Goal: Find contact information: Find contact information

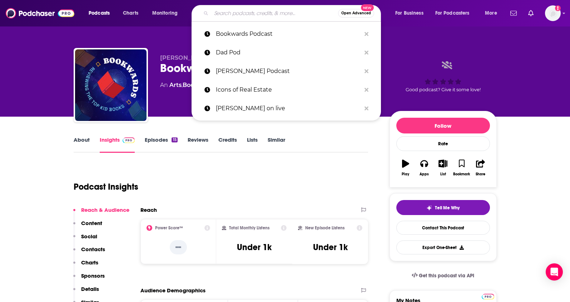
type input "The Jasmine Star Show"
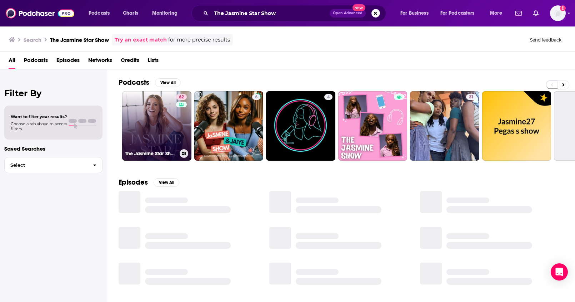
click at [159, 128] on link "62 The [PERSON_NAME] Show" at bounding box center [156, 125] width 69 height 69
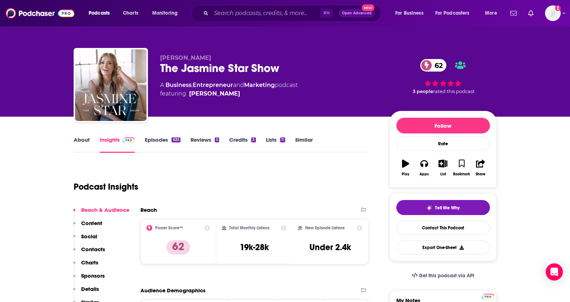
click at [95, 248] on p "Contacts" at bounding box center [93, 249] width 24 height 7
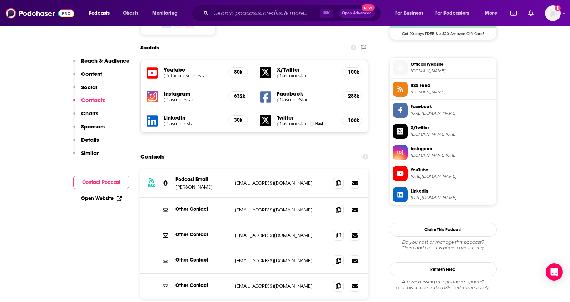
scroll to position [620, 0]
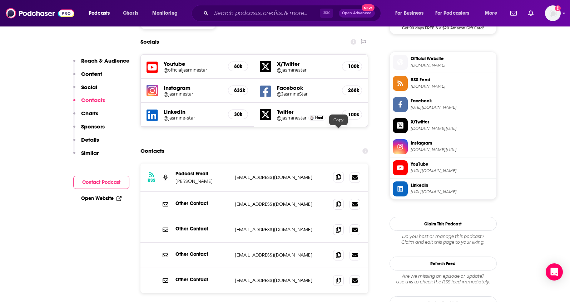
click at [337, 174] on icon at bounding box center [338, 177] width 5 height 6
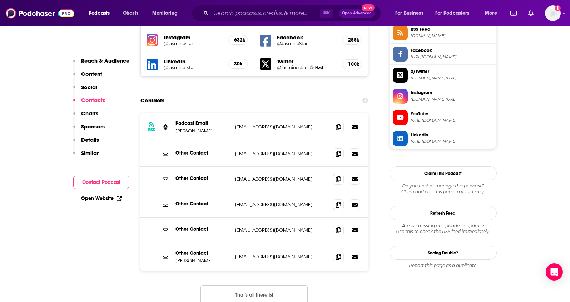
scroll to position [673, 0]
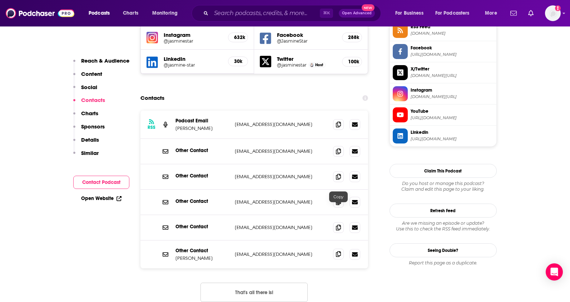
click at [336, 251] on icon at bounding box center [338, 254] width 5 height 6
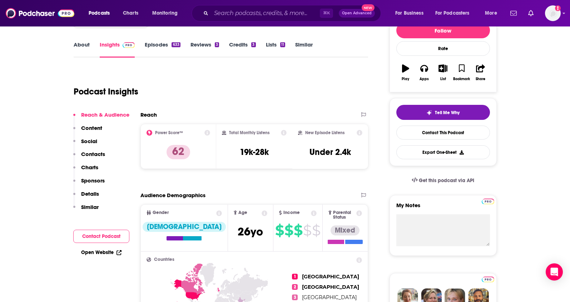
scroll to position [0, 0]
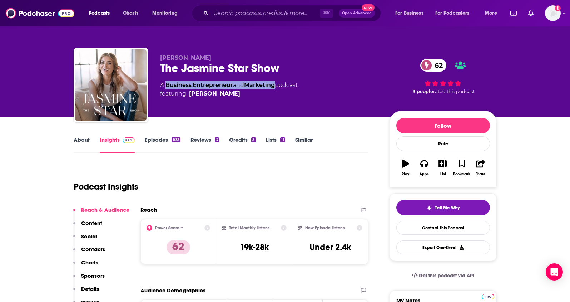
drag, startPoint x: 279, startPoint y: 86, endPoint x: 167, endPoint y: 86, distance: 111.9
click at [167, 86] on div "A Business , Entrepreneur and Marketing podcast featuring [PERSON_NAME]" at bounding box center [229, 89] width 138 height 17
copy div "Business , Entrepreneur and Marketing"
drag, startPoint x: 239, startPoint y: 94, endPoint x: 227, endPoint y: 96, distance: 11.6
click at [227, 96] on span "featuring [PERSON_NAME]" at bounding box center [229, 93] width 138 height 9
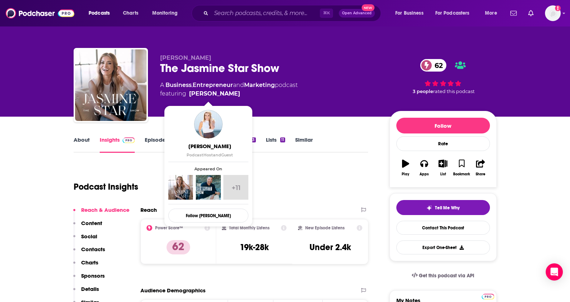
click at [227, 95] on span "featuring [PERSON_NAME]" at bounding box center [229, 93] width 138 height 9
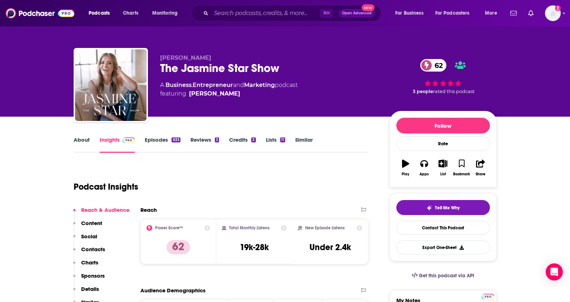
copy span "[PERSON_NAME]"
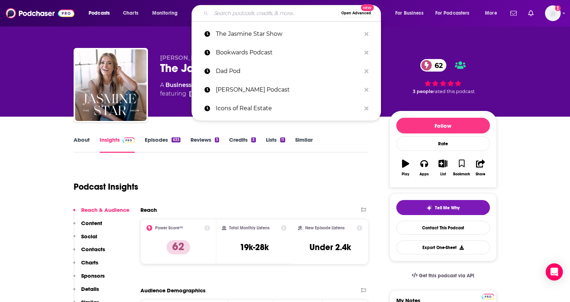
click at [257, 8] on input "Search podcasts, credits, & more..." at bounding box center [274, 13] width 127 height 11
paste input "The [PERSON_NAME] Show"
type input "The [PERSON_NAME] Show"
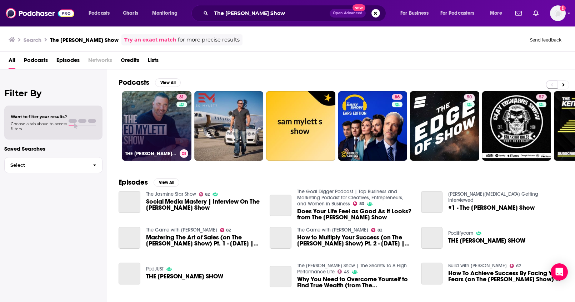
click at [132, 122] on link "81 THE [PERSON_NAME] SHOW" at bounding box center [156, 125] width 69 height 69
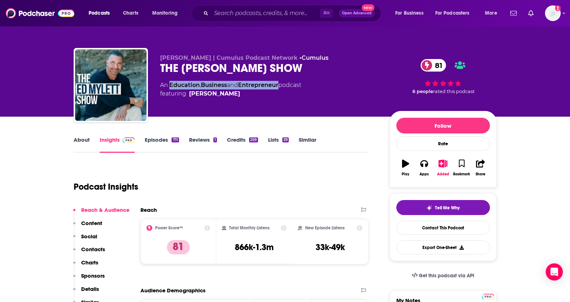
drag, startPoint x: 282, startPoint y: 85, endPoint x: 171, endPoint y: 86, distance: 110.8
click at [171, 86] on div "An Education , Business and Entrepreneur podcast featuring [PERSON_NAME]" at bounding box center [230, 89] width 141 height 17
copy div "Education , Business and Entrepreneur"
click at [90, 250] on p "Contacts" at bounding box center [93, 249] width 24 height 7
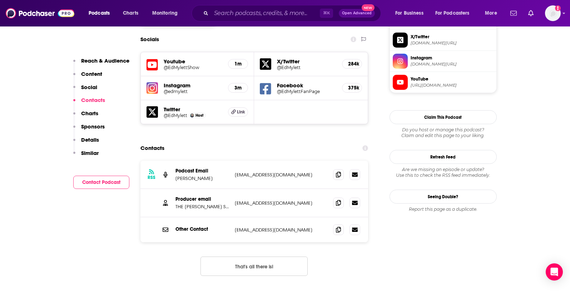
scroll to position [620, 0]
click at [341, 168] on span at bounding box center [338, 173] width 11 height 11
click at [341, 199] on icon at bounding box center [338, 202] width 5 height 6
click at [244, 9] on input "Search podcasts, credits, & more..." at bounding box center [265, 13] width 109 height 11
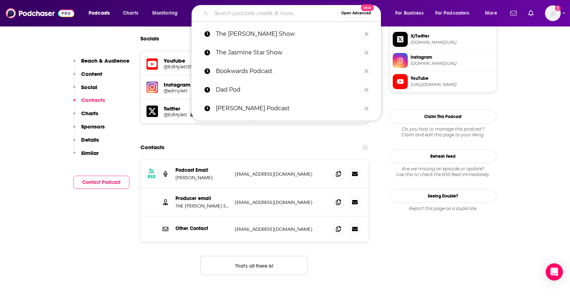
paste input "The Empowered Wife Podcast ([PERSON_NAME])"
type input "The Empowered Wife Podcast ([PERSON_NAME])"
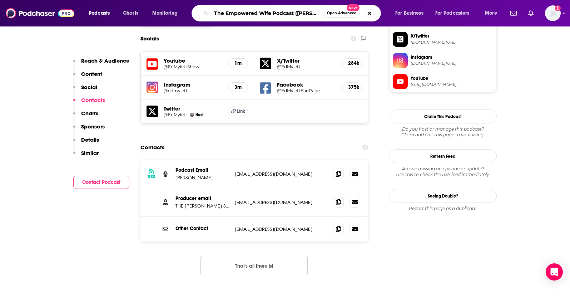
scroll to position [0, 9]
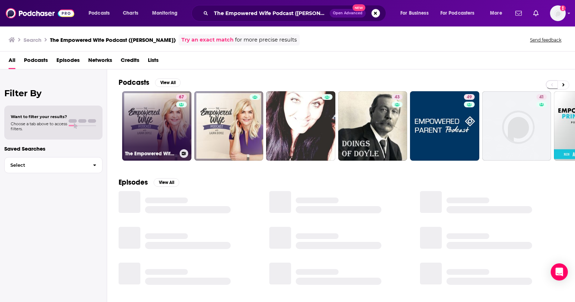
click at [157, 119] on link "67 The Empowered Wife Podcast: Marriage Help with [PERSON_NAME]" at bounding box center [156, 125] width 69 height 69
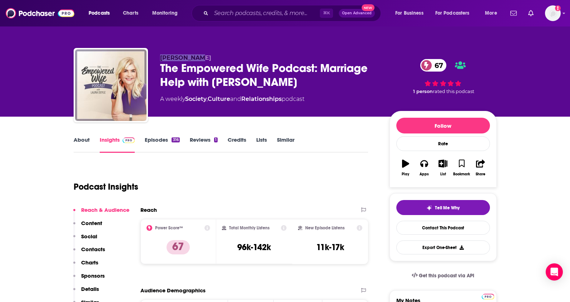
drag, startPoint x: 198, startPoint y: 58, endPoint x: 160, endPoint y: 59, distance: 38.3
click at [160, 59] on p "[PERSON_NAME]" at bounding box center [269, 57] width 218 height 7
copy span "[PERSON_NAME]"
click at [88, 250] on p "Contacts" at bounding box center [93, 249] width 24 height 7
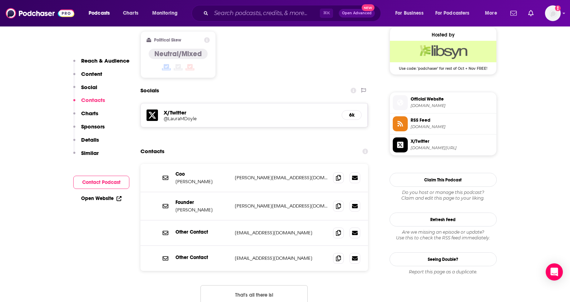
scroll to position [580, 0]
click at [342, 172] on span at bounding box center [338, 177] width 11 height 11
click at [337, 254] on icon at bounding box center [338, 257] width 5 height 6
click at [338, 174] on icon at bounding box center [338, 177] width 5 height 6
click at [336, 200] on span at bounding box center [338, 205] width 11 height 11
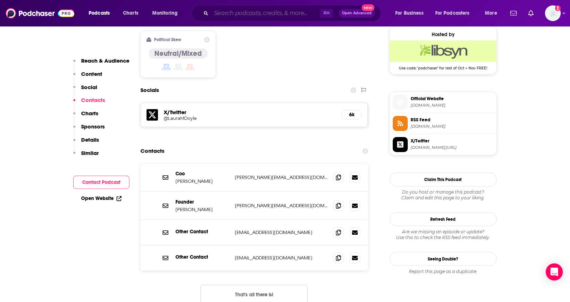
click at [256, 19] on input "Search podcasts, credits, & more..." at bounding box center [265, 13] width 109 height 11
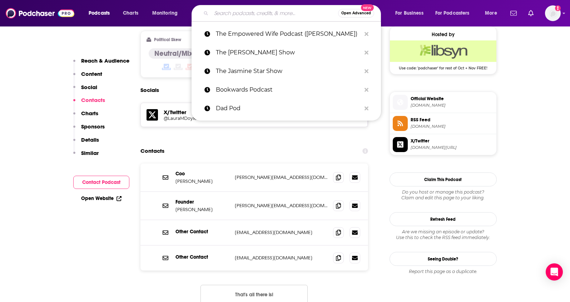
paste input "Rise Together Podcast ([PERSON_NAME] & [PERSON_NAME] / [PERSON_NAME])"
type input "Rise Together Podcast ([PERSON_NAME] & [PERSON_NAME] / [PERSON_NAME])"
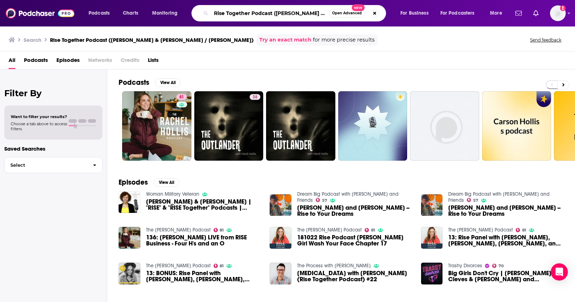
scroll to position [0, 40]
drag, startPoint x: 273, startPoint y: 14, endPoint x: 350, endPoint y: 21, distance: 77.1
click at [350, 21] on div "Rise Together Podcast ([PERSON_NAME] & [PERSON_NAME] / [PERSON_NAME]) Open Adva…" at bounding box center [289, 13] width 195 height 16
type input "Rise Together Podcast"
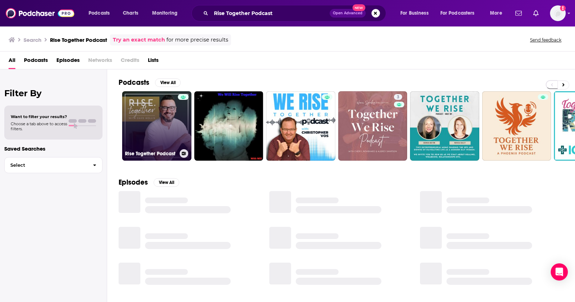
click at [175, 115] on link "Rise Together Podcast" at bounding box center [156, 125] width 69 height 69
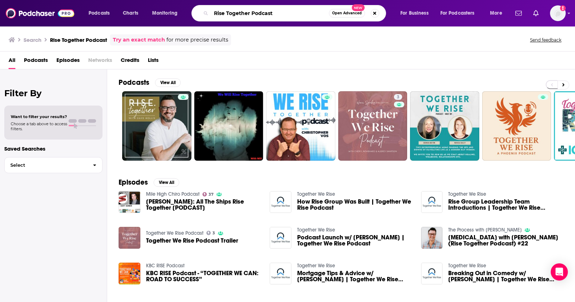
drag, startPoint x: 270, startPoint y: 11, endPoint x: 173, endPoint y: 3, distance: 97.6
click at [173, 3] on div "Podcasts Charts Monitoring Rise Together Podcast Open Advanced New For Business…" at bounding box center [287, 13] width 575 height 26
paste input "The Marriage and Life Coach Podcast ([PERSON_NAME])"
type input "The Marriage and Life Coach Podcast ([PERSON_NAME])"
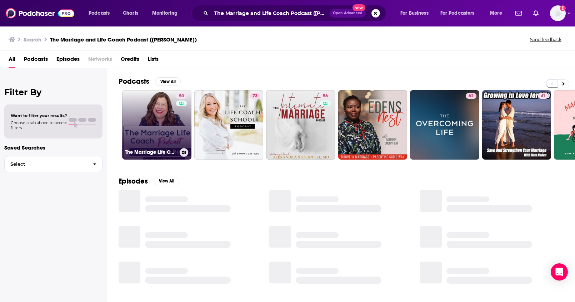
click at [180, 109] on div "50" at bounding box center [182, 120] width 13 height 55
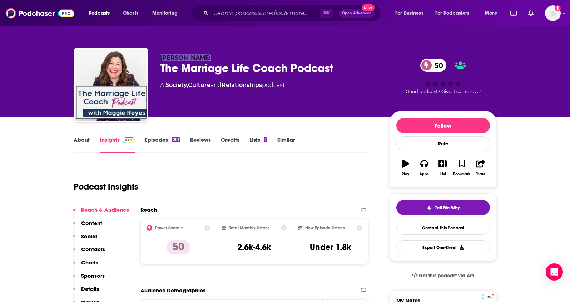
drag, startPoint x: 210, startPoint y: 56, endPoint x: 158, endPoint y: 54, distance: 51.9
click at [151, 57] on div "[PERSON_NAME] The Marriage Life Coach Podcast 50 A Society , Culture and Relati…" at bounding box center [285, 86] width 423 height 77
copy span "[PERSON_NAME]"
click at [85, 248] on p "Contacts" at bounding box center [93, 249] width 24 height 7
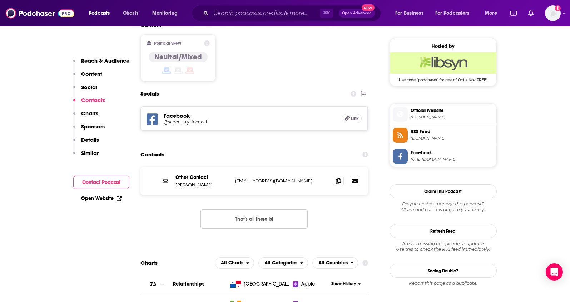
scroll to position [580, 0]
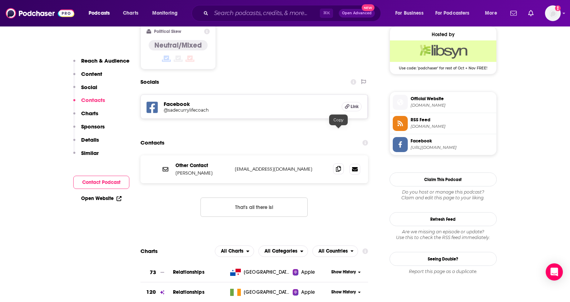
click at [340, 166] on icon at bounding box center [338, 169] width 5 height 6
click at [263, 16] on input "Search podcasts, credits, & more..." at bounding box center [265, 13] width 109 height 11
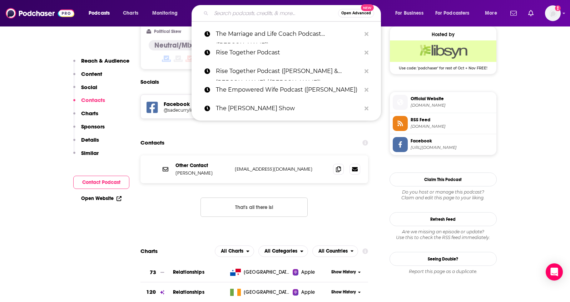
paste input "One Extraordinary Marriage"
type input "One Extraordinary Marriage"
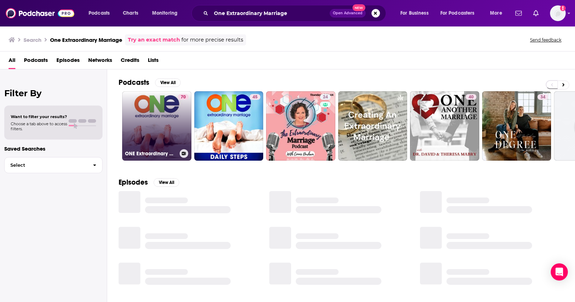
click at [152, 124] on link "70 ONE Extraordinary Marriage Show" at bounding box center [156, 125] width 69 height 69
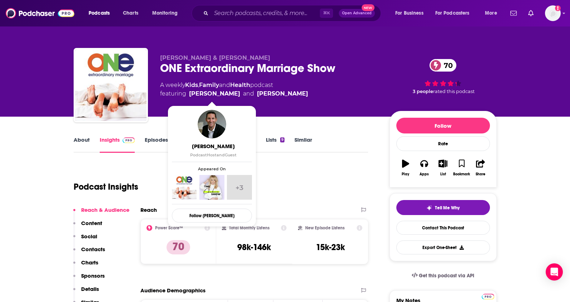
drag, startPoint x: 311, startPoint y: 93, endPoint x: 190, endPoint y: 95, distance: 121.5
click at [190, 95] on div "A weekly Kids , Family and Health podcast featuring [PERSON_NAME] and [PERSON_N…" at bounding box center [269, 89] width 218 height 17
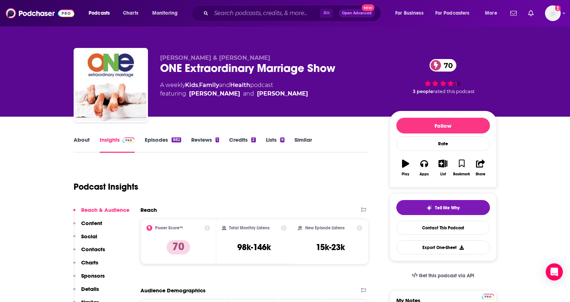
copy span "[PERSON_NAME] and [PERSON_NAME]"
click at [97, 246] on p "Contacts" at bounding box center [93, 249] width 24 height 7
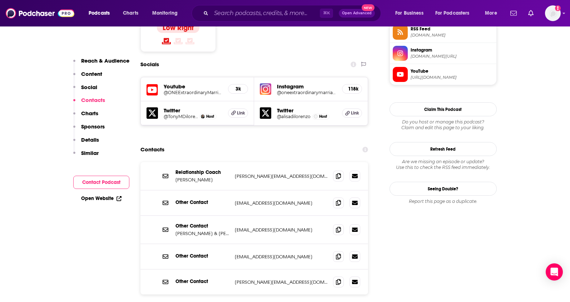
scroll to position [613, 0]
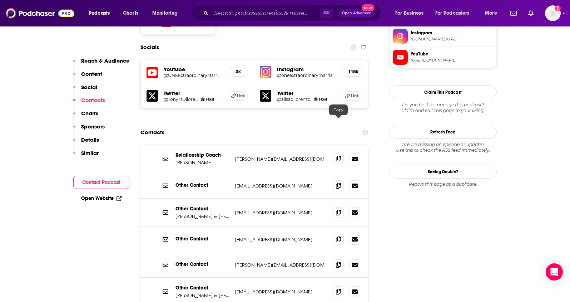
click at [339, 155] on icon at bounding box center [338, 158] width 5 height 6
click at [340, 261] on icon at bounding box center [338, 264] width 5 height 6
click at [336, 209] on icon at bounding box center [338, 212] width 5 height 6
click at [340, 288] on icon at bounding box center [338, 291] width 5 height 6
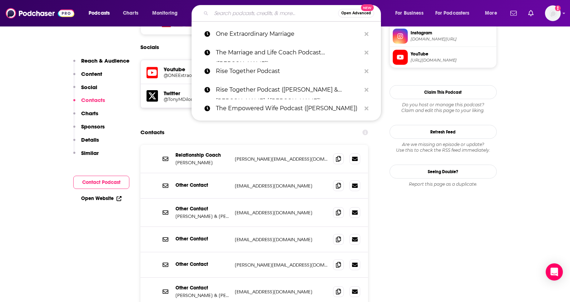
click at [262, 15] on input "Search podcasts, credits, & more..." at bounding box center [274, 13] width 127 height 11
paste input "Relationship School Podcast ([PERSON_NAME])"
type input "Relationship School Podcast ([PERSON_NAME])"
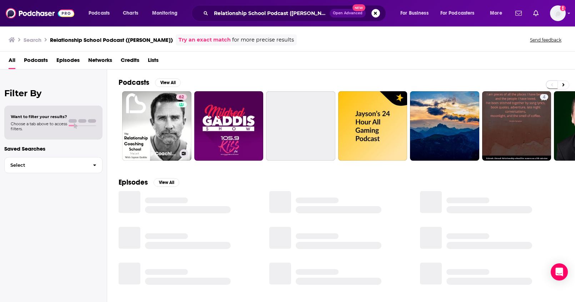
click at [154, 107] on link "62 Relationship Coaching School Podcast" at bounding box center [156, 125] width 69 height 69
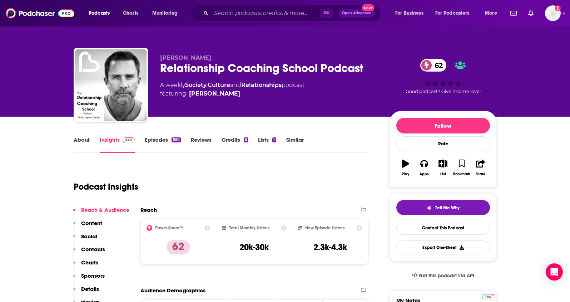
drag, startPoint x: 237, startPoint y: 96, endPoint x: 233, endPoint y: 98, distance: 4.7
click at [233, 98] on div "[PERSON_NAME] Relationship Coaching School Podcast 62 A weekly Society , Cultur…" at bounding box center [269, 82] width 218 height 57
copy span "[PERSON_NAME]"
click at [93, 247] on p "Contacts" at bounding box center [93, 249] width 24 height 7
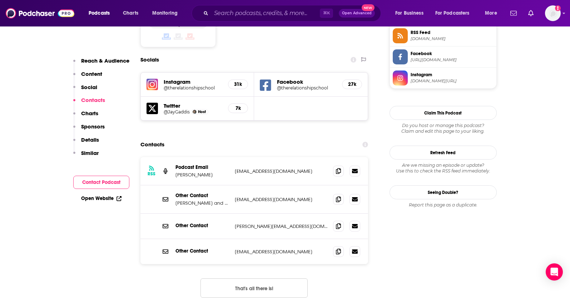
scroll to position [604, 0]
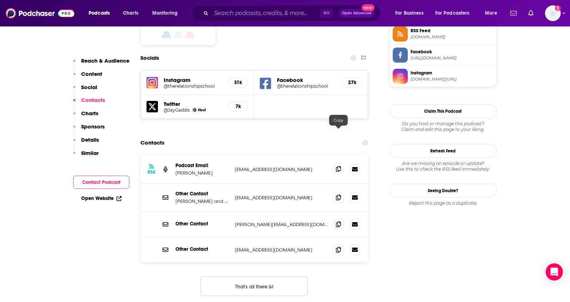
click at [340, 166] on icon at bounding box center [338, 169] width 5 height 6
click at [340, 194] on icon at bounding box center [338, 197] width 5 height 6
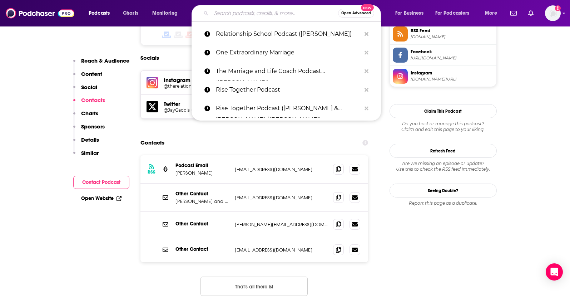
click at [261, 11] on input "Search podcasts, credits, & more..." at bounding box center [274, 13] width 127 height 11
paste input "The Mom Hour"
type input "The Mom Hour"
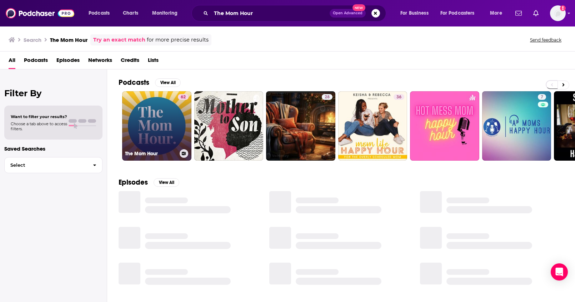
click at [157, 123] on link "62 The Mom Hour" at bounding box center [156, 125] width 69 height 69
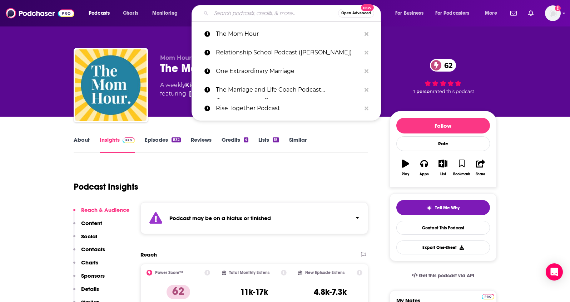
click at [271, 11] on input "Search podcasts, credits, & more..." at bounding box center [274, 13] width 127 height 11
paste input "The Modern Mommy Doc Podcast"
type input "The Modern Mommy Doc Podcast"
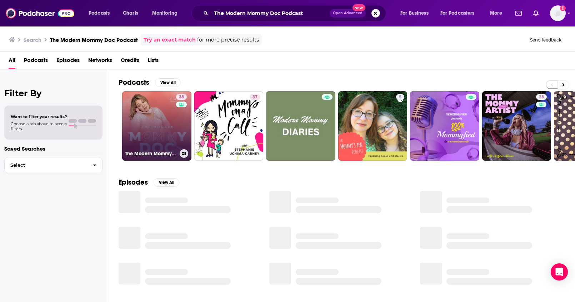
click at [163, 122] on link "38 The Modern Mommy Doc Podcast" at bounding box center [156, 125] width 69 height 69
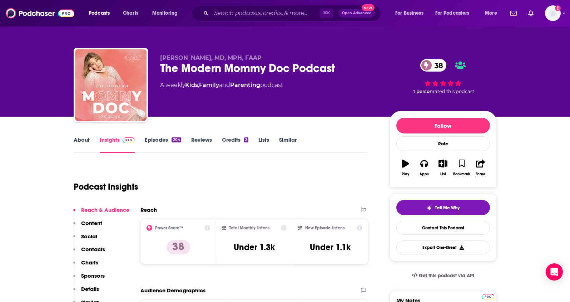
click at [96, 248] on p "Contacts" at bounding box center [93, 249] width 24 height 7
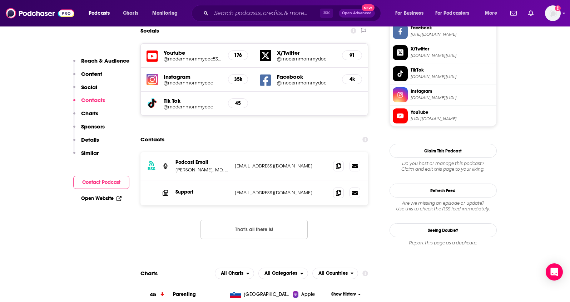
scroll to position [637, 0]
click at [339, 160] on span at bounding box center [338, 165] width 11 height 11
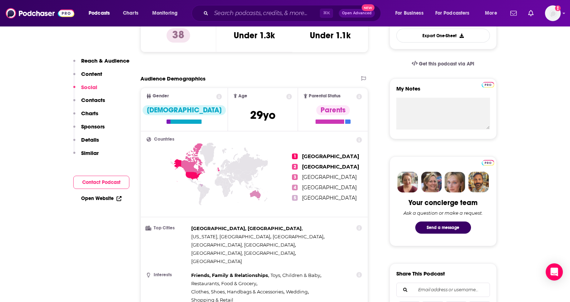
scroll to position [0, 0]
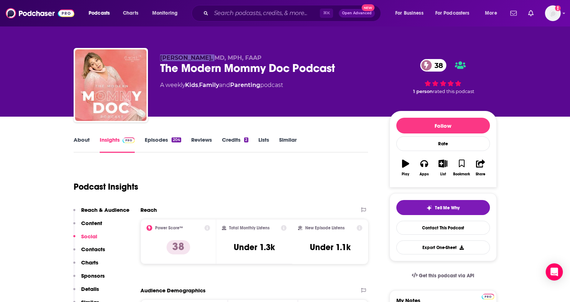
drag, startPoint x: 210, startPoint y: 58, endPoint x: 161, endPoint y: 58, distance: 49.3
click at [161, 58] on span "[PERSON_NAME], MD, MPH, FAAP" at bounding box center [211, 57] width 102 height 7
copy span "[PERSON_NAME]"
click at [259, 18] on input "Search podcasts, credits, & more..." at bounding box center [265, 13] width 109 height 11
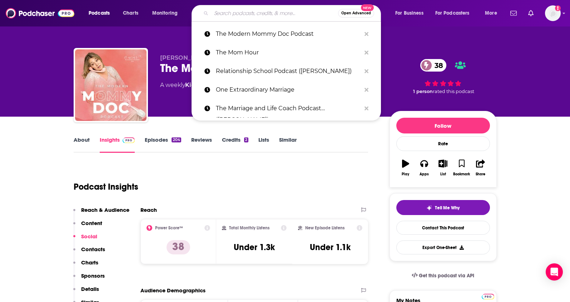
paste input "The Parenting Junkie"
type input "The Parenting Junkie"
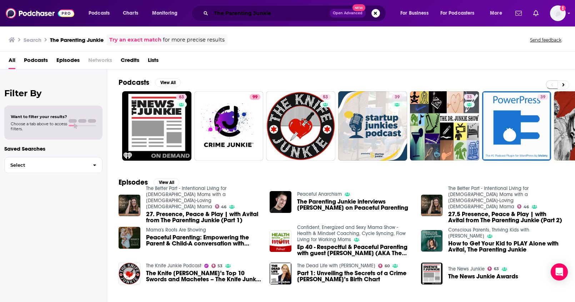
drag, startPoint x: 273, startPoint y: 13, endPoint x: 171, endPoint y: 7, distance: 102.7
click at [171, 7] on div "Podcasts Charts Monitoring The Parenting Junkie Open Advanced New For Business …" at bounding box center [297, 13] width 426 height 16
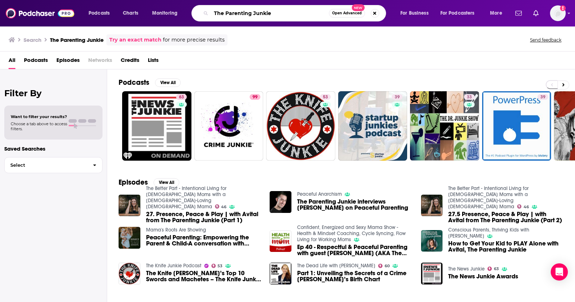
paste input "urpose Driven Mom Show"
type input "The Purpose Driven Mom Show"
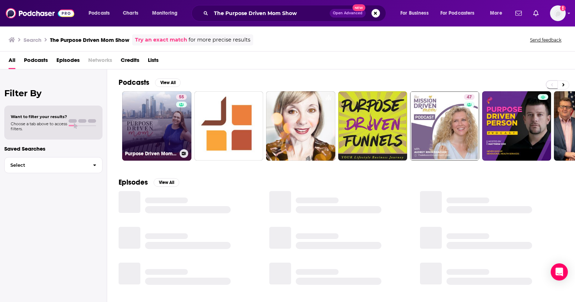
click at [146, 128] on link "55 Purpose Driven Mom Show" at bounding box center [156, 125] width 69 height 69
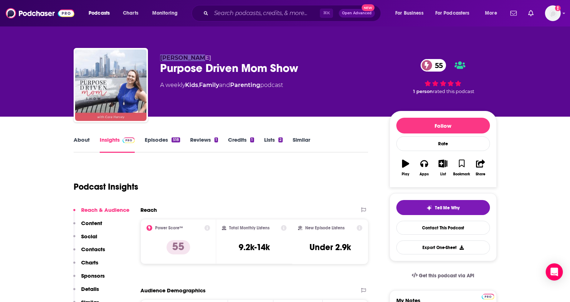
drag, startPoint x: 168, startPoint y: 56, endPoint x: 160, endPoint y: 56, distance: 7.9
click at [160, 56] on p "[PERSON_NAME]" at bounding box center [269, 57] width 218 height 7
copy span "[PERSON_NAME]"
click at [98, 248] on p "Contacts" at bounding box center [93, 249] width 24 height 7
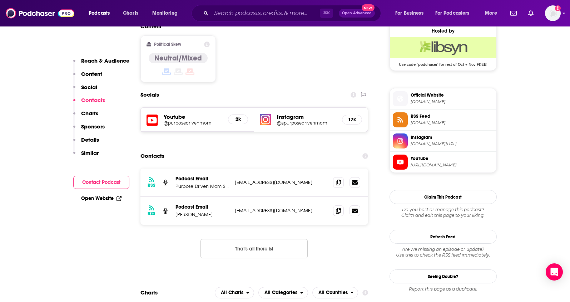
scroll to position [589, 0]
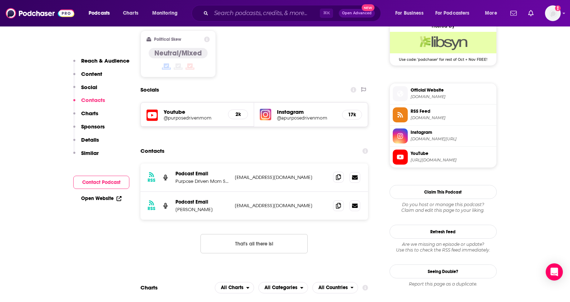
click at [337, 174] on icon at bounding box center [338, 177] width 5 height 6
click at [337, 202] on icon at bounding box center [338, 205] width 5 height 6
